Goal: Task Accomplishment & Management: Manage account settings

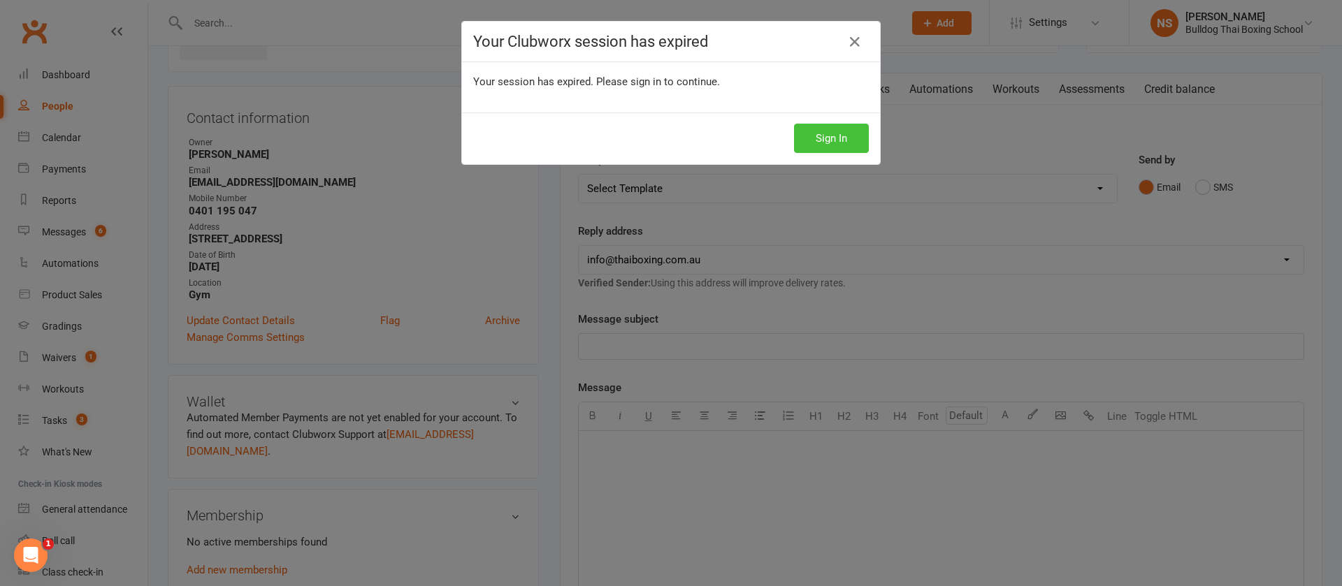
click at [829, 135] on button "Sign In" at bounding box center [831, 138] width 75 height 29
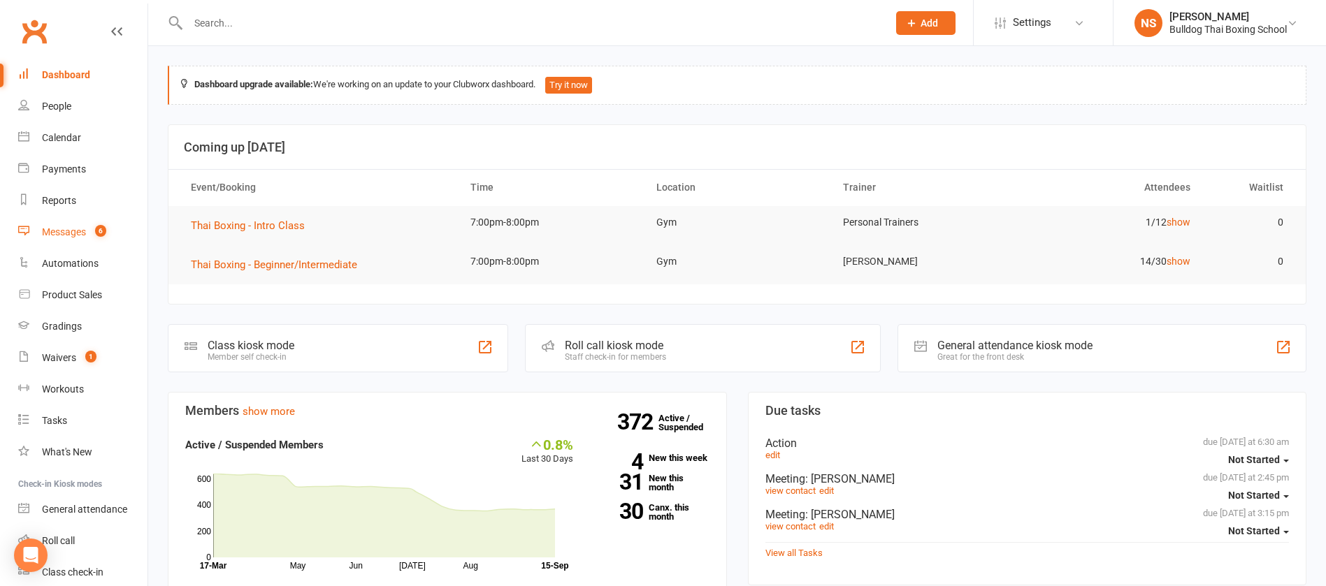
click at [74, 237] on div "Messages" at bounding box center [64, 231] width 44 height 11
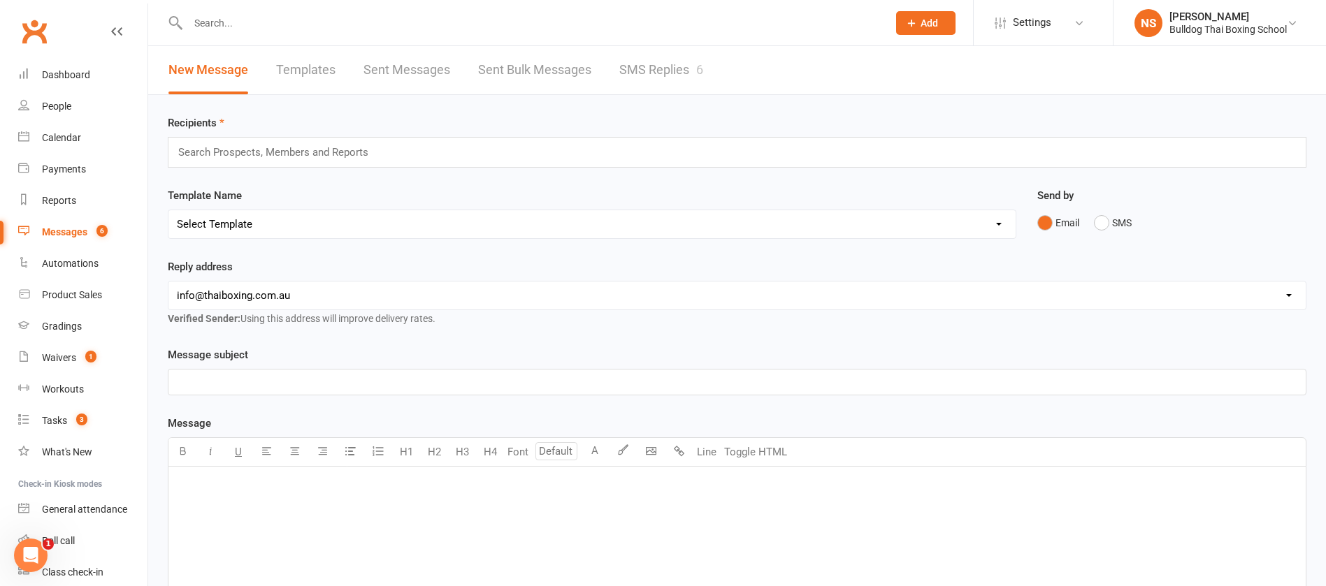
click at [665, 77] on link "SMS Replies 6" at bounding box center [661, 70] width 84 height 48
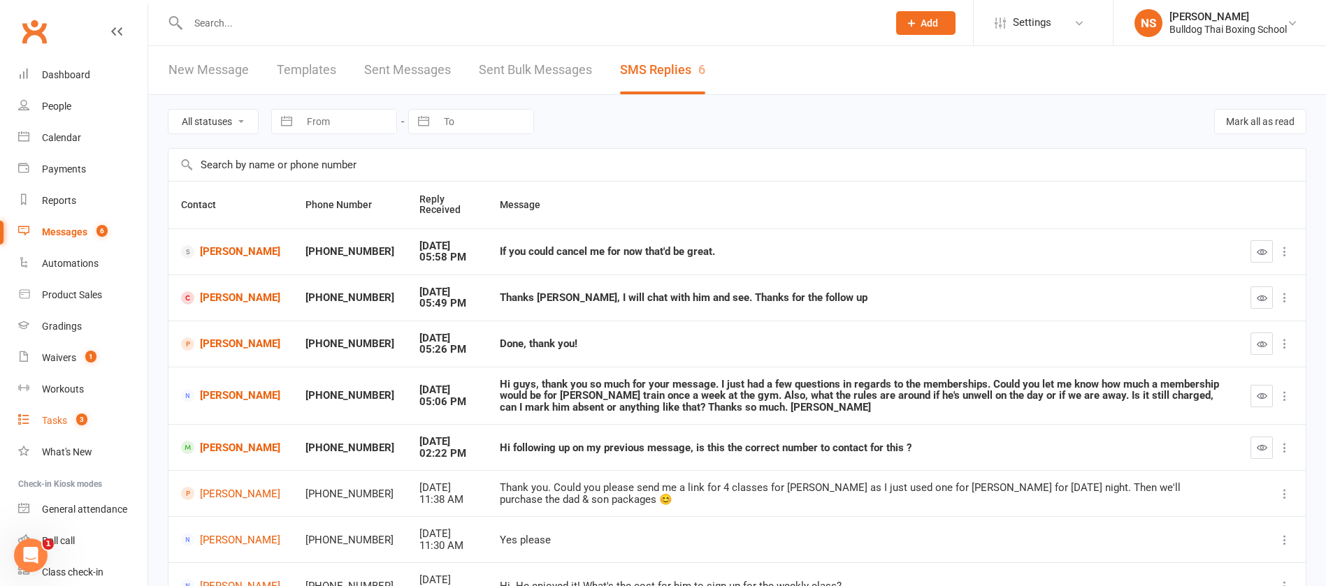
click at [50, 419] on div "Tasks" at bounding box center [54, 420] width 25 height 11
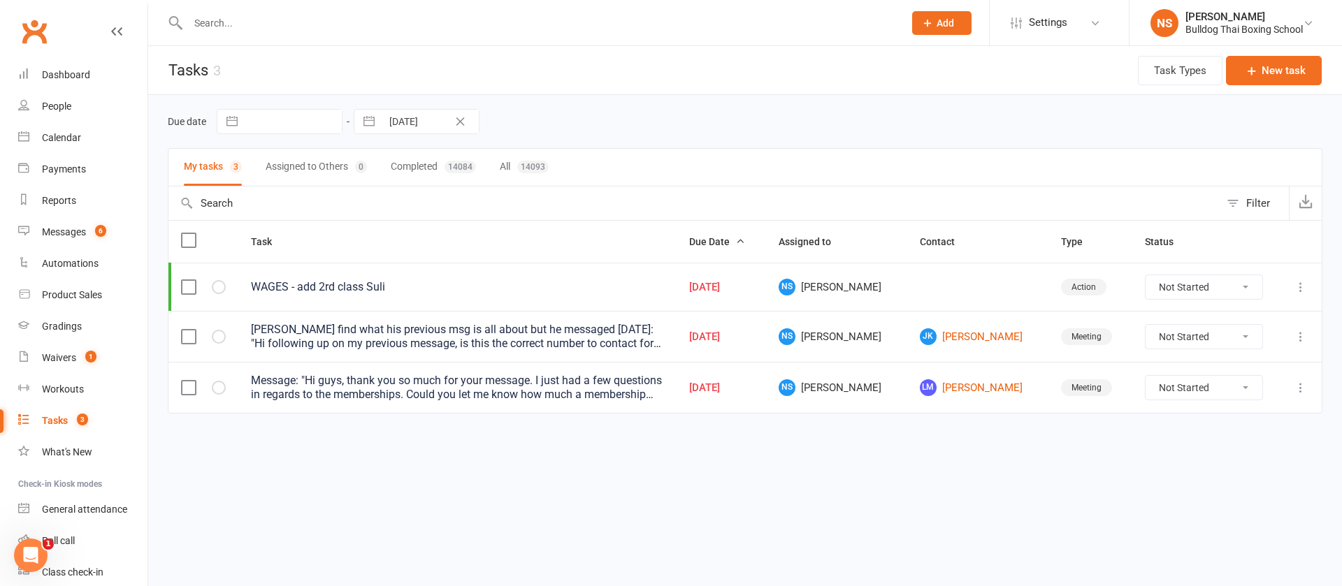
click at [455, 123] on icon "Clear Date" at bounding box center [460, 121] width 10 height 8
select select "7"
select select "2025"
select select "8"
select select "2025"
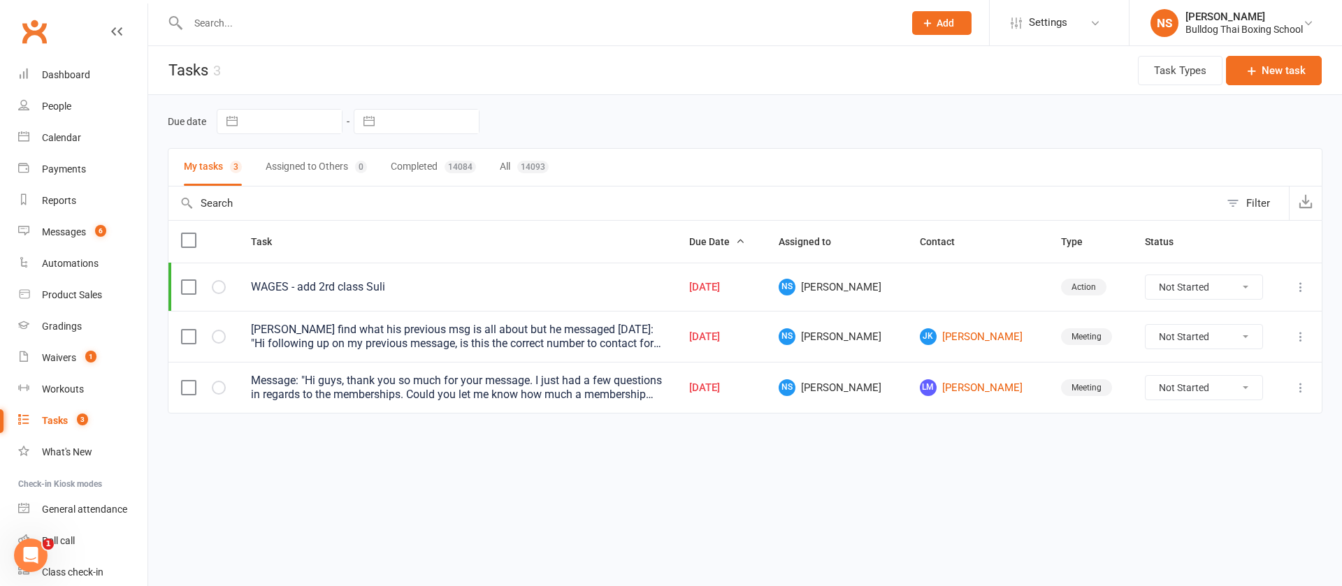
select select "9"
select select "2025"
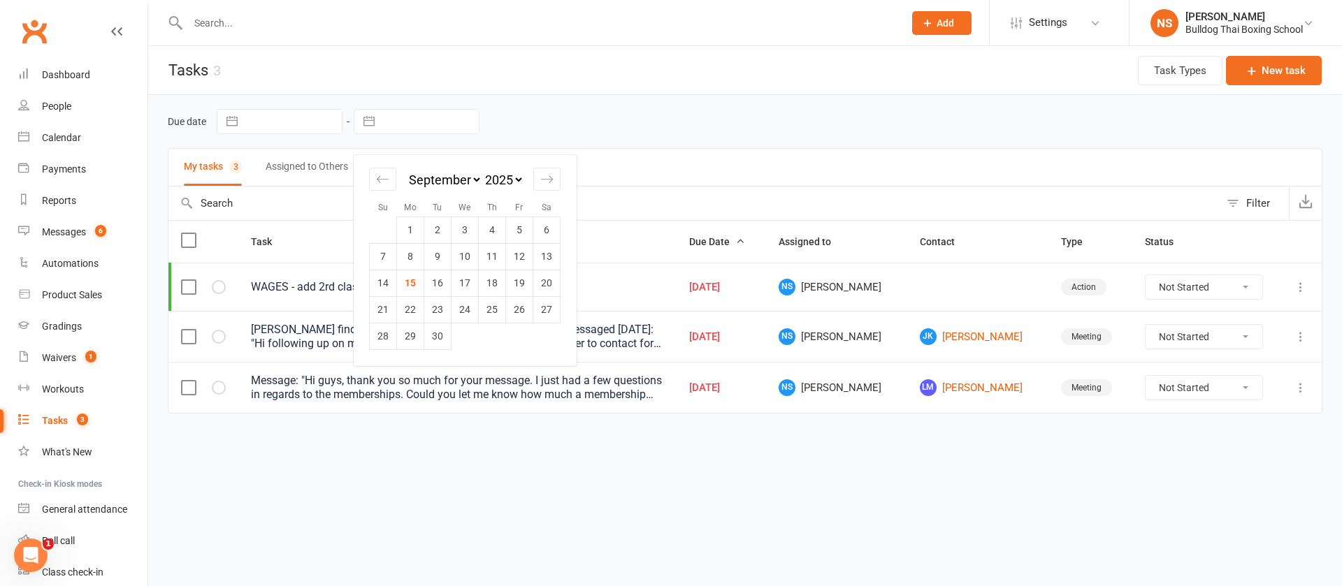
click at [449, 119] on input "text" at bounding box center [430, 122] width 97 height 24
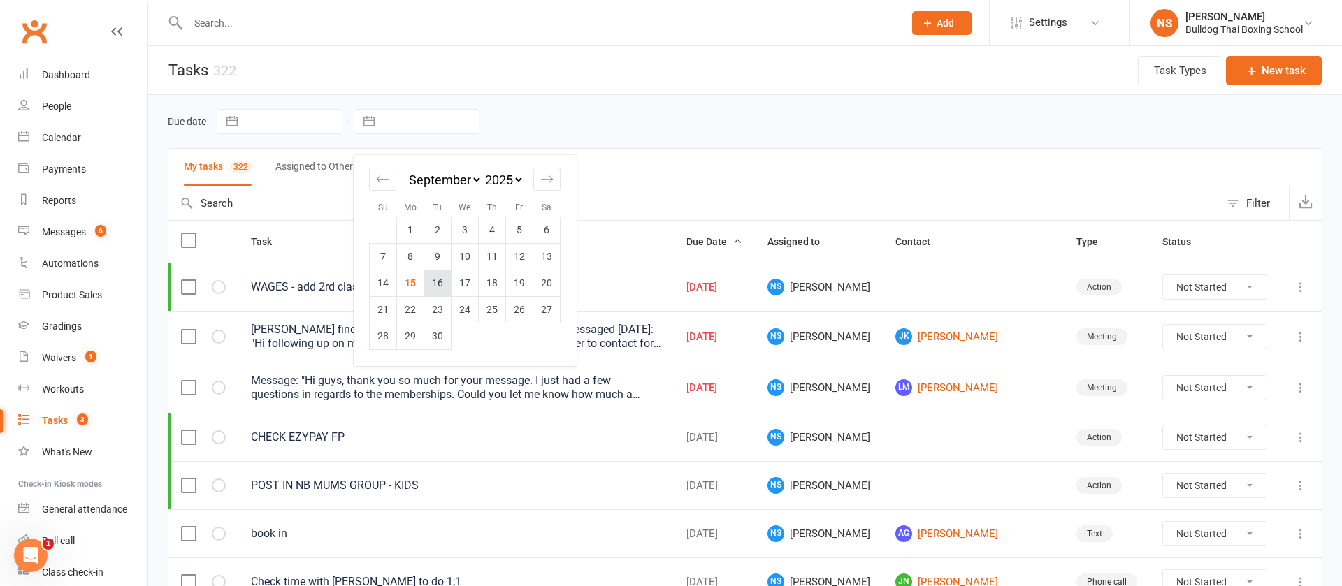
click at [434, 287] on td "16" at bounding box center [437, 283] width 27 height 27
type input "[DATE]"
